Goal: Check status: Check status

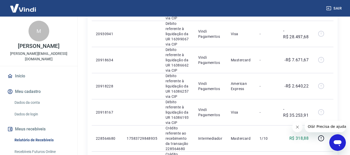
scroll to position [173, 0]
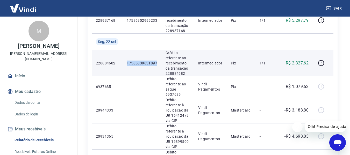
drag, startPoint x: 125, startPoint y: 62, endPoint x: 159, endPoint y: 63, distance: 33.9
click at [159, 63] on td "17585839631897" at bounding box center [141, 63] width 39 height 26
copy p "17585839631897"
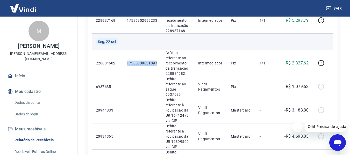
click at [123, 46] on td at bounding box center [141, 41] width 39 height 17
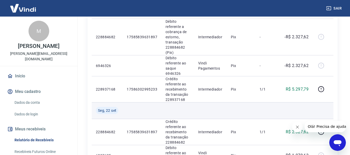
scroll to position [103, 0]
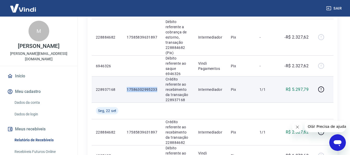
drag, startPoint x: 124, startPoint y: 88, endPoint x: 159, endPoint y: 90, distance: 35.5
click at [159, 90] on td "17586302995233" at bounding box center [141, 89] width 39 height 26
copy p "17586302995233"
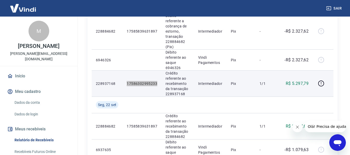
scroll to position [69, 0]
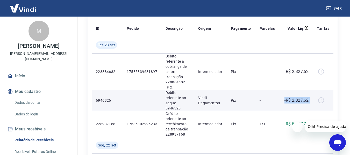
drag, startPoint x: 271, startPoint y: 100, endPoint x: 324, endPoint y: 98, distance: 52.8
click at [324, 98] on tr "6946326 Débito referente ao saque 6946326 Vindi Pagamentos Pix - -R$ 2.327,62" at bounding box center [212, 100] width 241 height 21
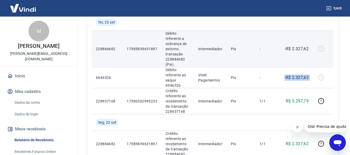
scroll to position [103, 0]
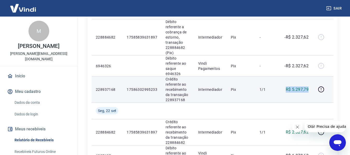
drag, startPoint x: 265, startPoint y: 87, endPoint x: 309, endPoint y: 87, distance: 43.2
click at [309, 87] on tr "228937168 17586302995233 Crédito referente ao recebimento da transação 22893716…" at bounding box center [212, 89] width 241 height 26
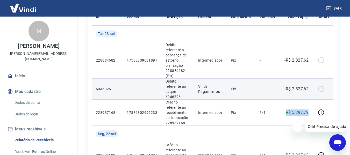
scroll to position [69, 0]
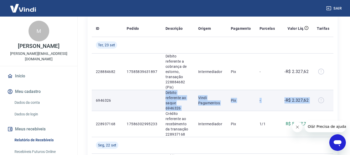
drag, startPoint x: 158, startPoint y: 94, endPoint x: 318, endPoint y: 102, distance: 160.3
click at [318, 102] on tr "6946326 Débito referente ao saque 6946326 Vindi Pagamentos Pix - -R$ 2.327,62" at bounding box center [212, 100] width 241 height 21
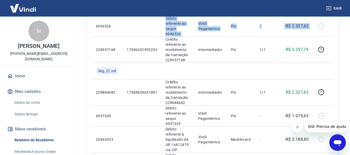
scroll to position [74, 0]
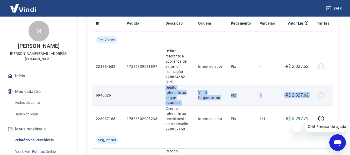
click at [176, 95] on p "Débito referente ao saque 6946326" at bounding box center [177, 95] width 24 height 21
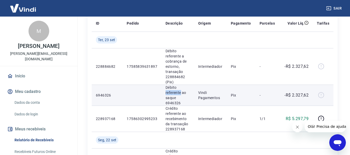
click at [176, 95] on p "Débito referente ao saque 6946326" at bounding box center [177, 95] width 24 height 21
drag, startPoint x: 151, startPoint y: 86, endPoint x: 200, endPoint y: 93, distance: 49.7
click at [200, 93] on tr "6946326 Débito referente ao saque 6946326 Vindi Pagamentos Pix - -R$ 2.327,62" at bounding box center [212, 95] width 241 height 21
